Goal: Check status: Check status

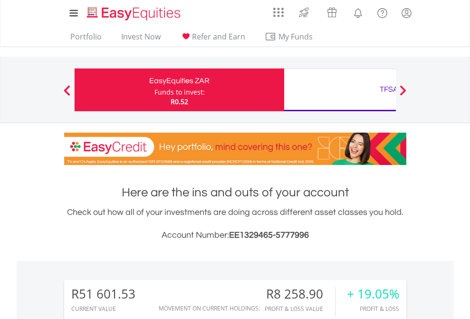
scroll to position [91, 149]
click at [154, 90] on div "Funds to invest:" at bounding box center [179, 92] width 50 height 10
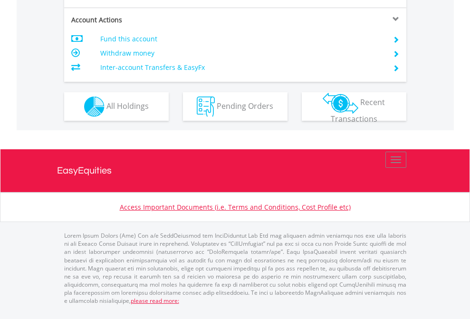
scroll to position [911, 0]
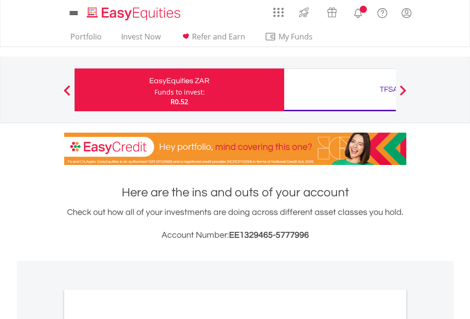
scroll to position [571, 0]
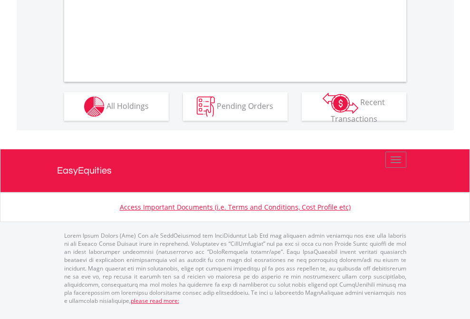
click at [106, 111] on span "All Holdings" at bounding box center [127, 105] width 42 height 10
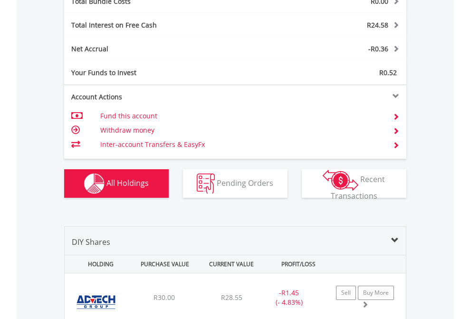
scroll to position [1114, 0]
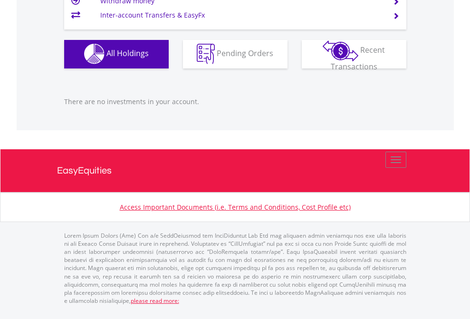
scroll to position [91, 149]
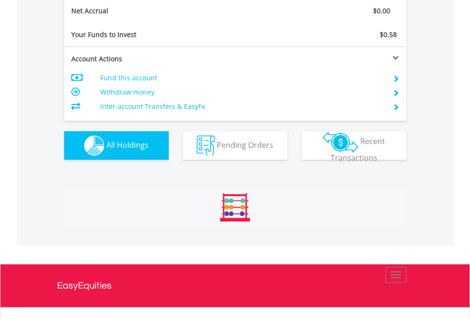
scroll to position [1076, 0]
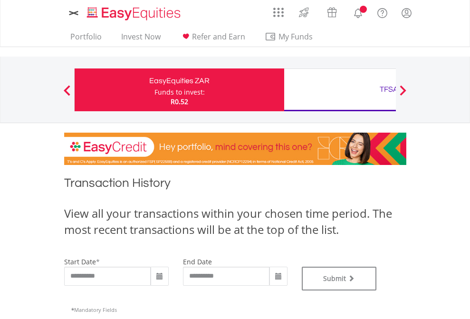
type input "**********"
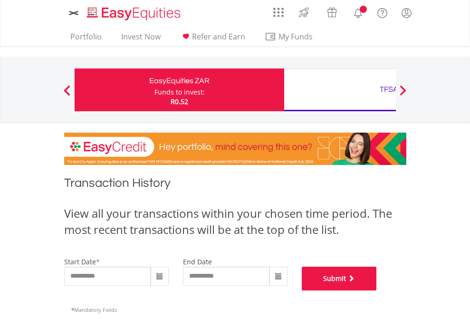
click at [377, 290] on button "Submit" at bounding box center [339, 279] width 75 height 24
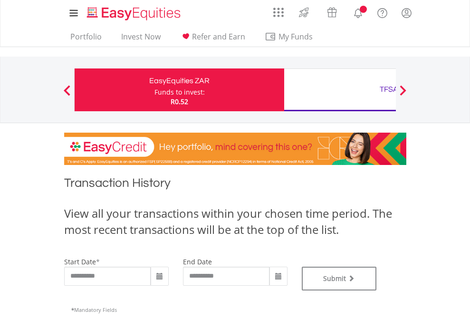
click at [340, 90] on div "TFSA" at bounding box center [389, 89] width 198 height 13
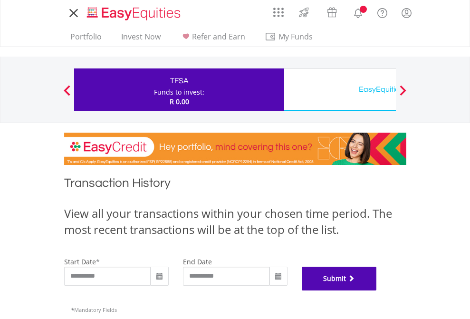
click at [377, 290] on button "Submit" at bounding box center [339, 279] width 75 height 24
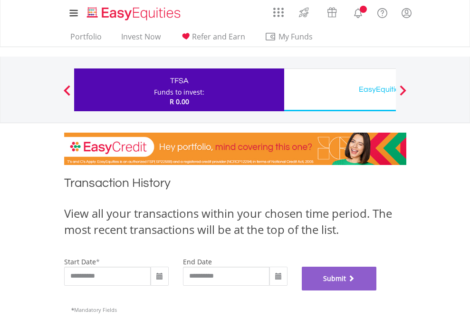
scroll to position [385, 0]
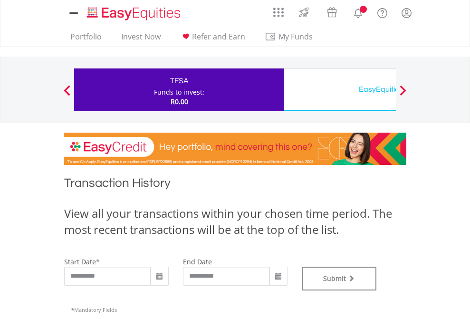
click at [340, 90] on div "EasyEquities USD" at bounding box center [389, 89] width 198 height 13
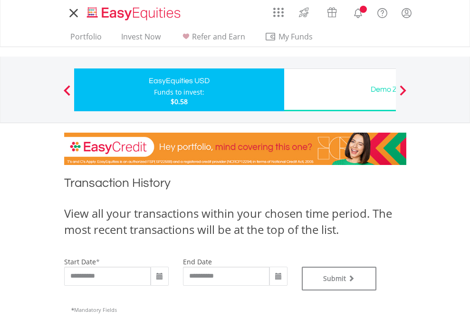
type input "**********"
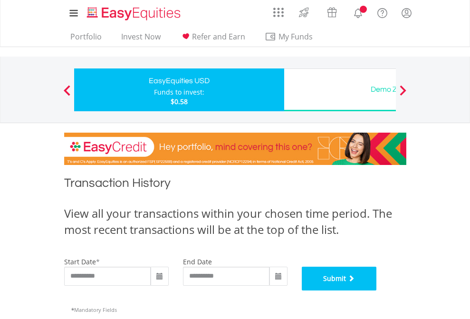
click at [377, 290] on button "Submit" at bounding box center [339, 279] width 75 height 24
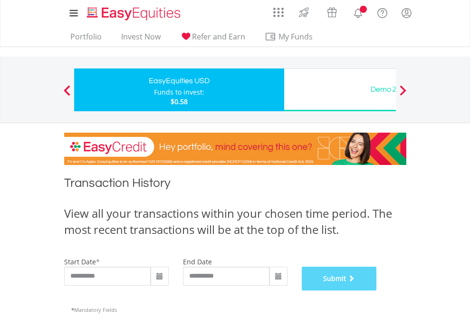
scroll to position [385, 0]
